Goal: Task Accomplishment & Management: Manage account settings

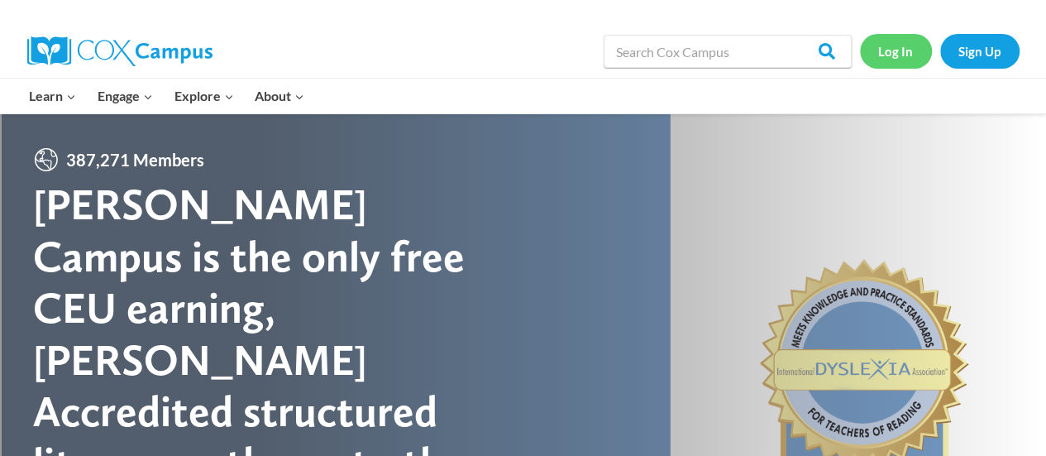
click at [883, 50] on link "Log In" at bounding box center [896, 51] width 72 height 34
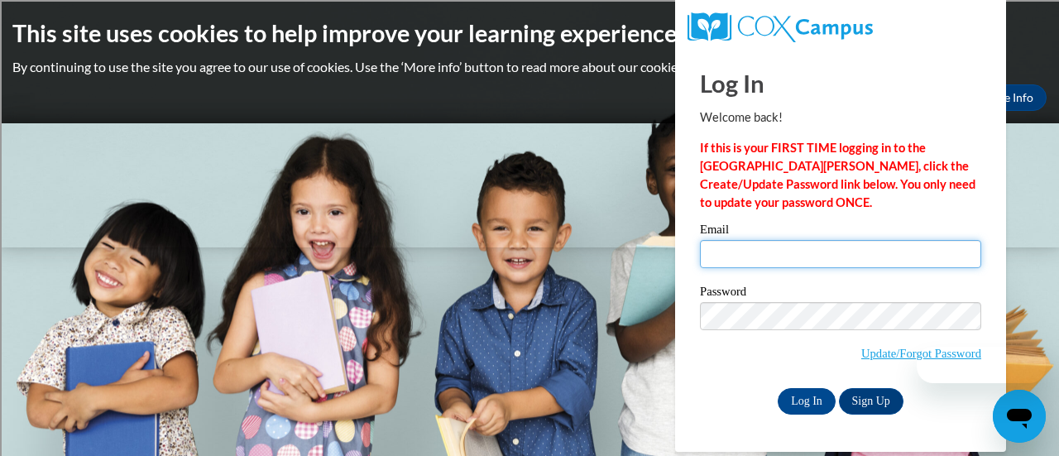
type input "emily.raupp@salem.k12.wi.us"
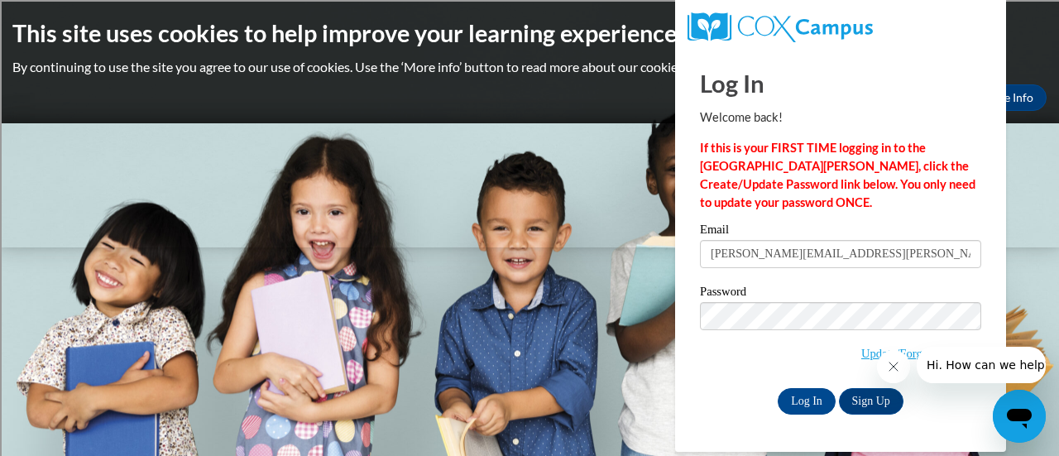
click at [790, 401] on input "Log In" at bounding box center [807, 401] width 58 height 26
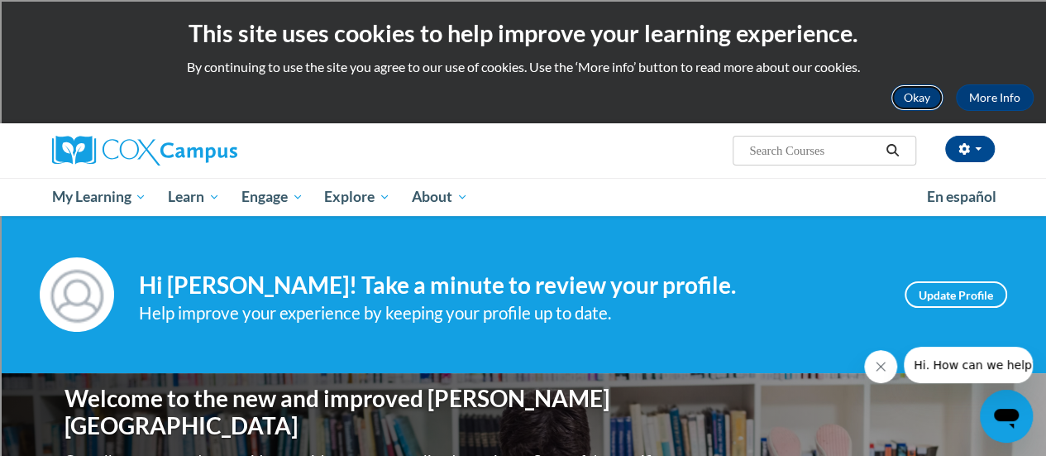
click at [901, 100] on button "Okay" at bounding box center [917, 97] width 53 height 26
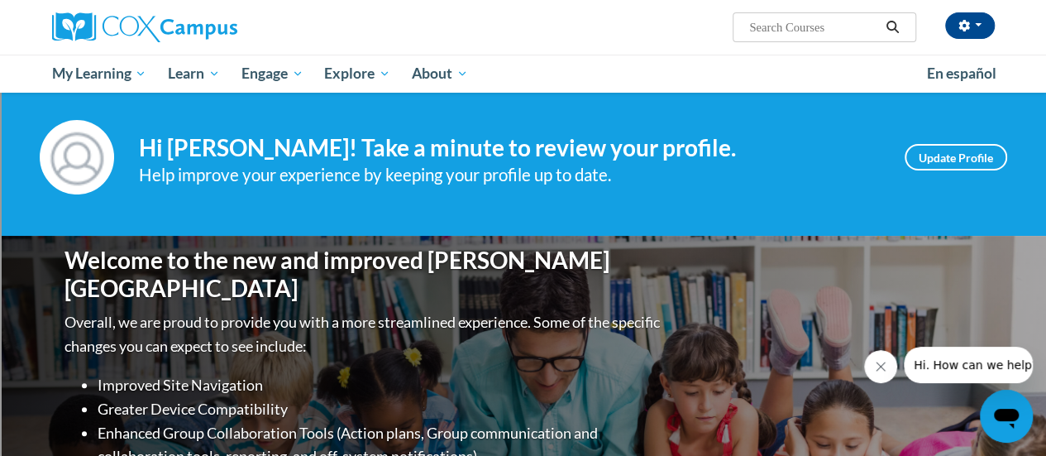
scroll to position [12, 0]
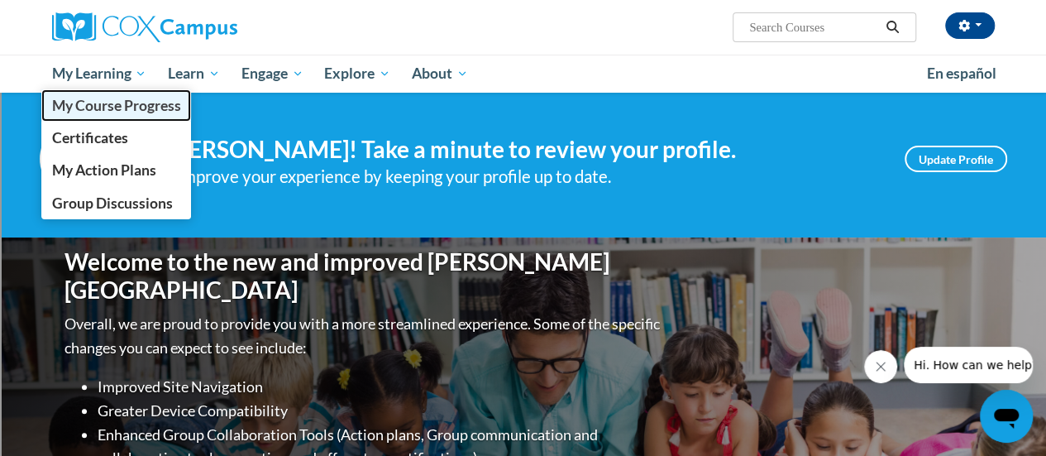
click at [104, 105] on span "My Course Progress" at bounding box center [115, 105] width 129 height 17
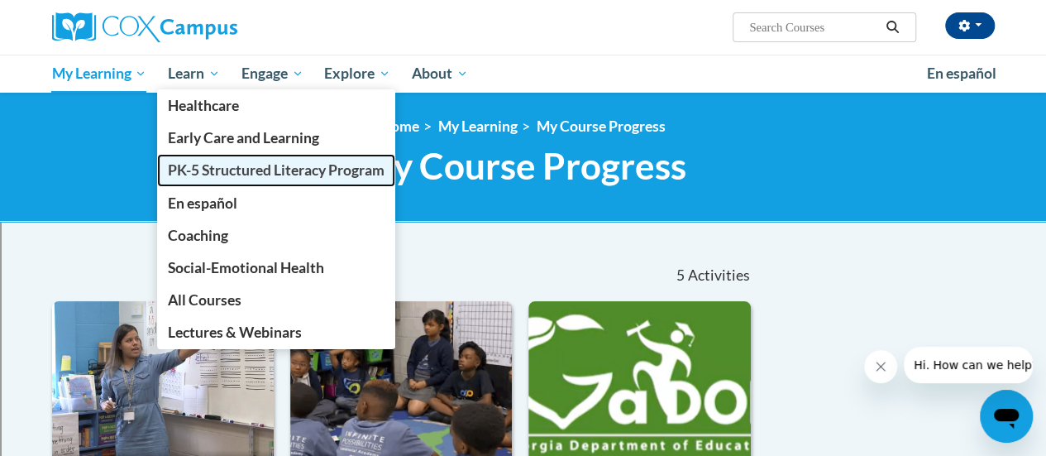
click at [245, 182] on link "PK-5 Structured Literacy Program" at bounding box center [276, 170] width 238 height 32
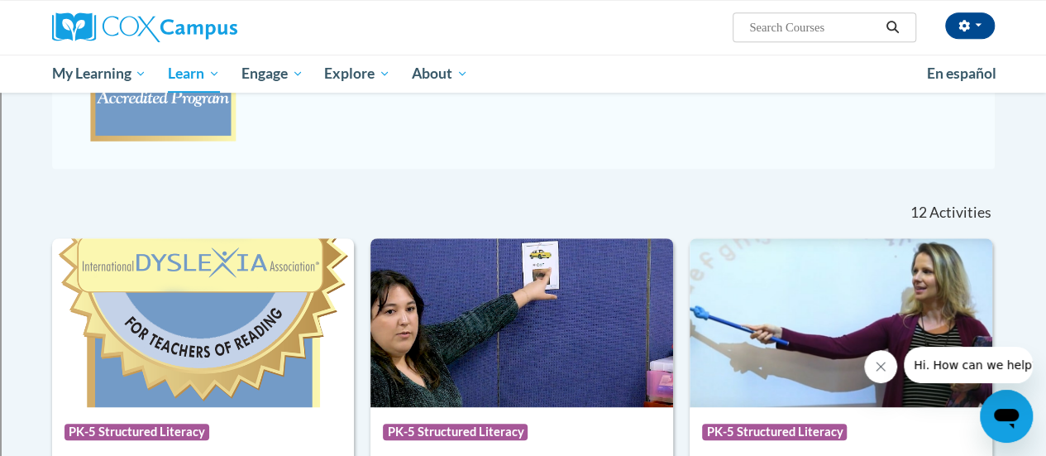
scroll to position [397, 0]
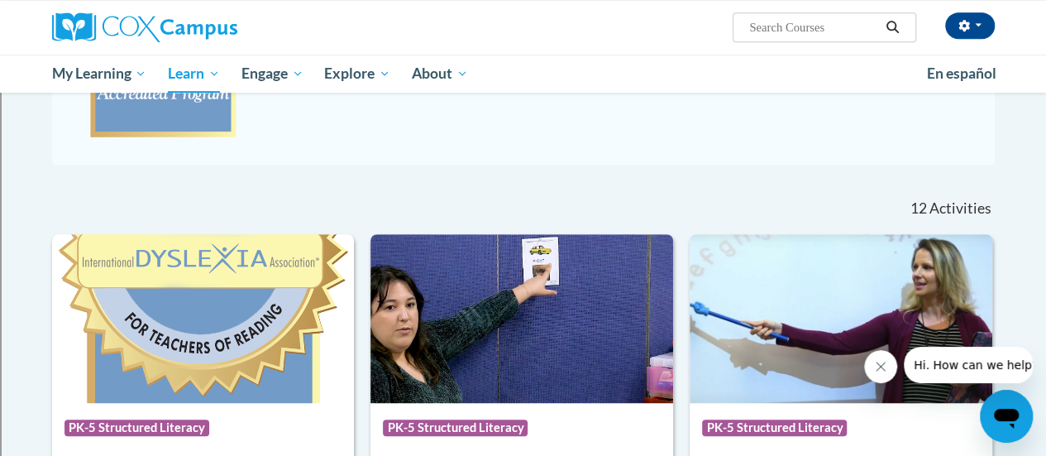
click at [874, 372] on icon "Close message from company" at bounding box center [880, 366] width 13 height 13
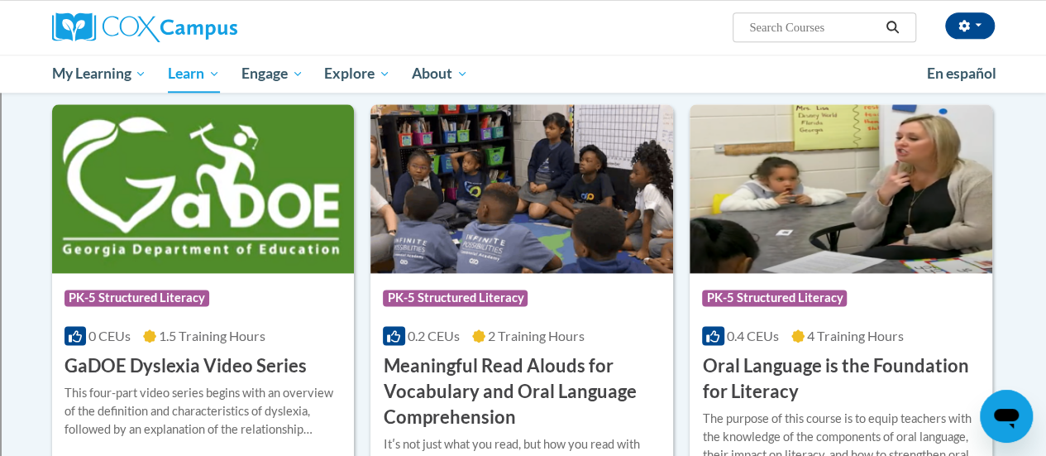
scroll to position [950, 0]
